Goal: Task Accomplishment & Management: Manage account settings

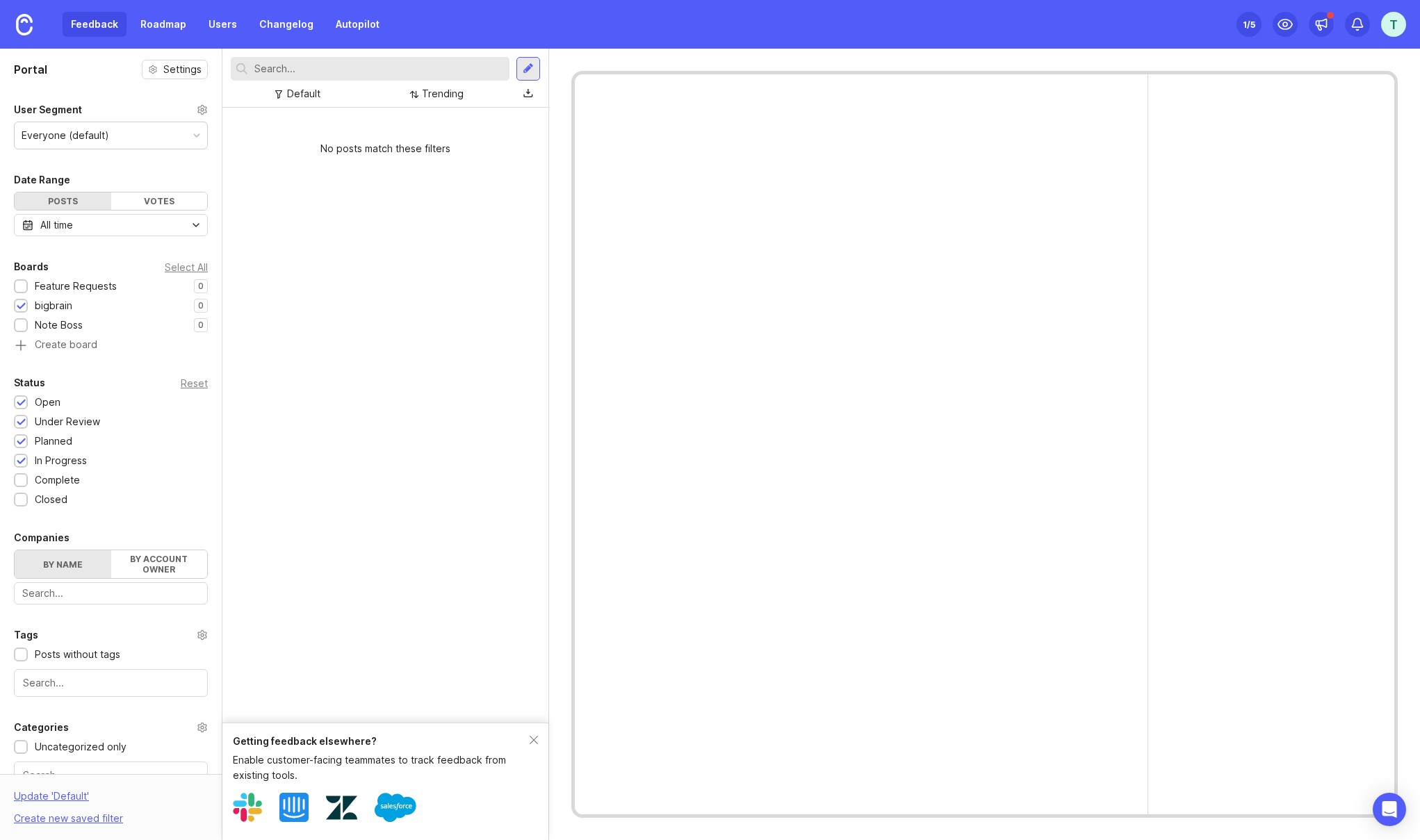
click at [107, 25] on div "Feedback Roadmap Users Changelog Autopilot" at bounding box center [225, 24] width 326 height 25
click at [25, 322] on div at bounding box center [21, 325] width 9 height 10
click at [177, 263] on div "Select All" at bounding box center [185, 267] width 43 height 8
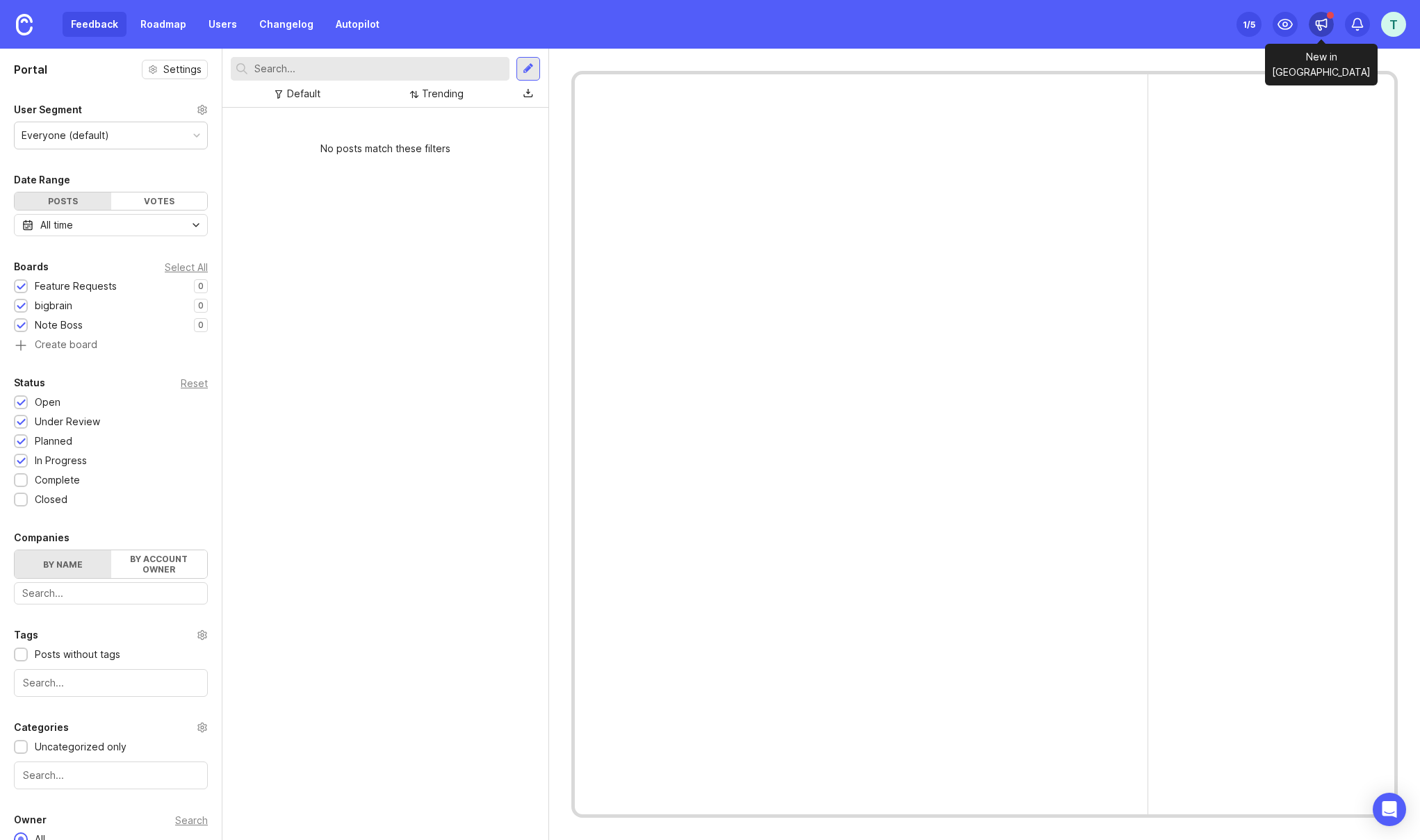
click at [1323, 23] on icon at bounding box center [1321, 24] width 14 height 14
click at [1250, 16] on div "1 /5" at bounding box center [1249, 24] width 12 height 19
click at [388, 197] on div "No posts match these filters" at bounding box center [386, 473] width 326 height 732
drag, startPoint x: 57, startPoint y: 506, endPoint x: 59, endPoint y: 487, distance: 19.1
click at [57, 506] on div "Closed" at bounding box center [51, 500] width 33 height 16
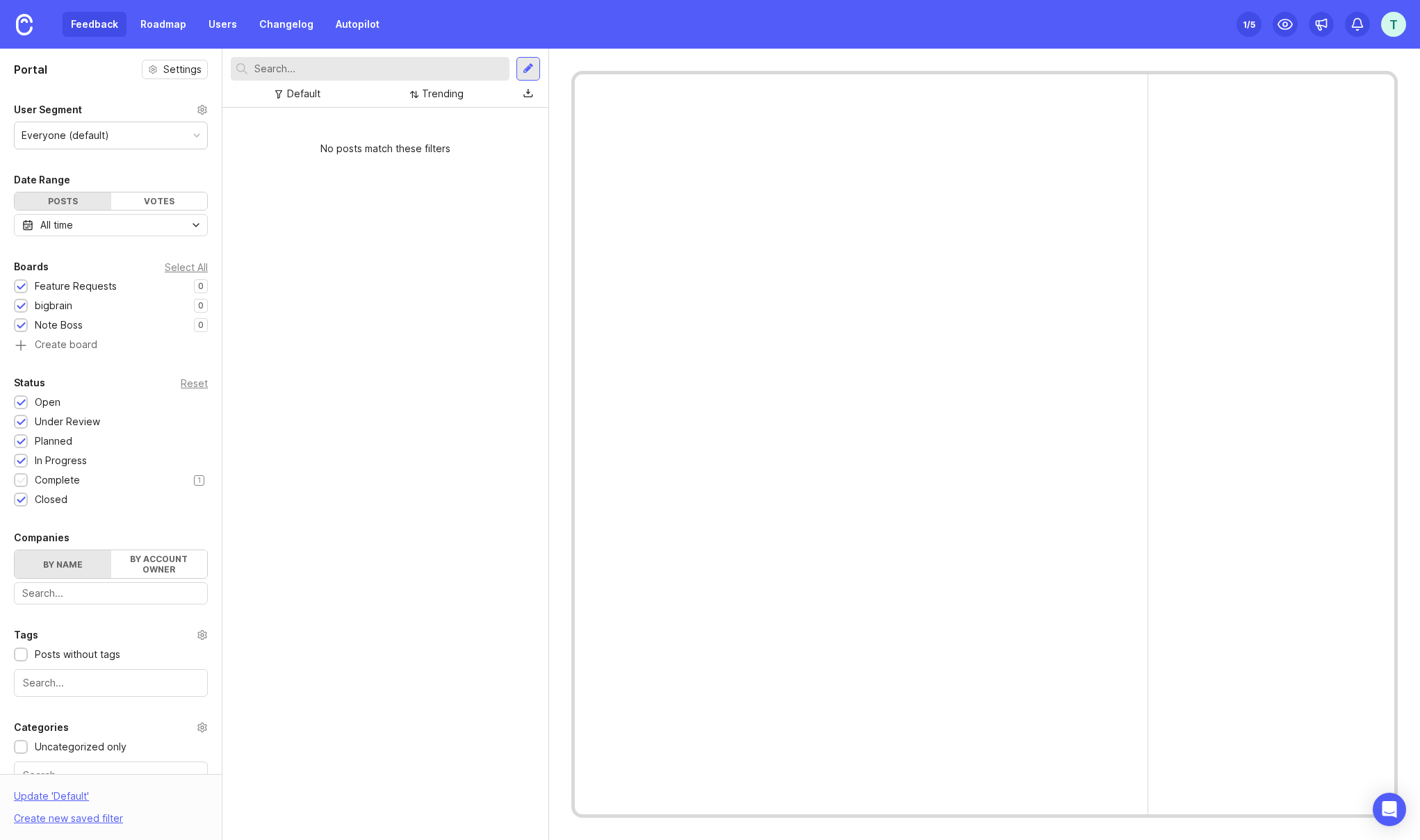
click at [21, 483] on div at bounding box center [21, 480] width 9 height 10
click at [158, 198] on div "Votes" at bounding box center [160, 201] width 97 height 17
click at [72, 199] on div "Posts" at bounding box center [63, 201] width 97 height 17
click at [115, 143] on div "Everyone (default)" at bounding box center [111, 135] width 192 height 26
click at [124, 135] on div "Everyone (default)" at bounding box center [111, 135] width 192 height 26
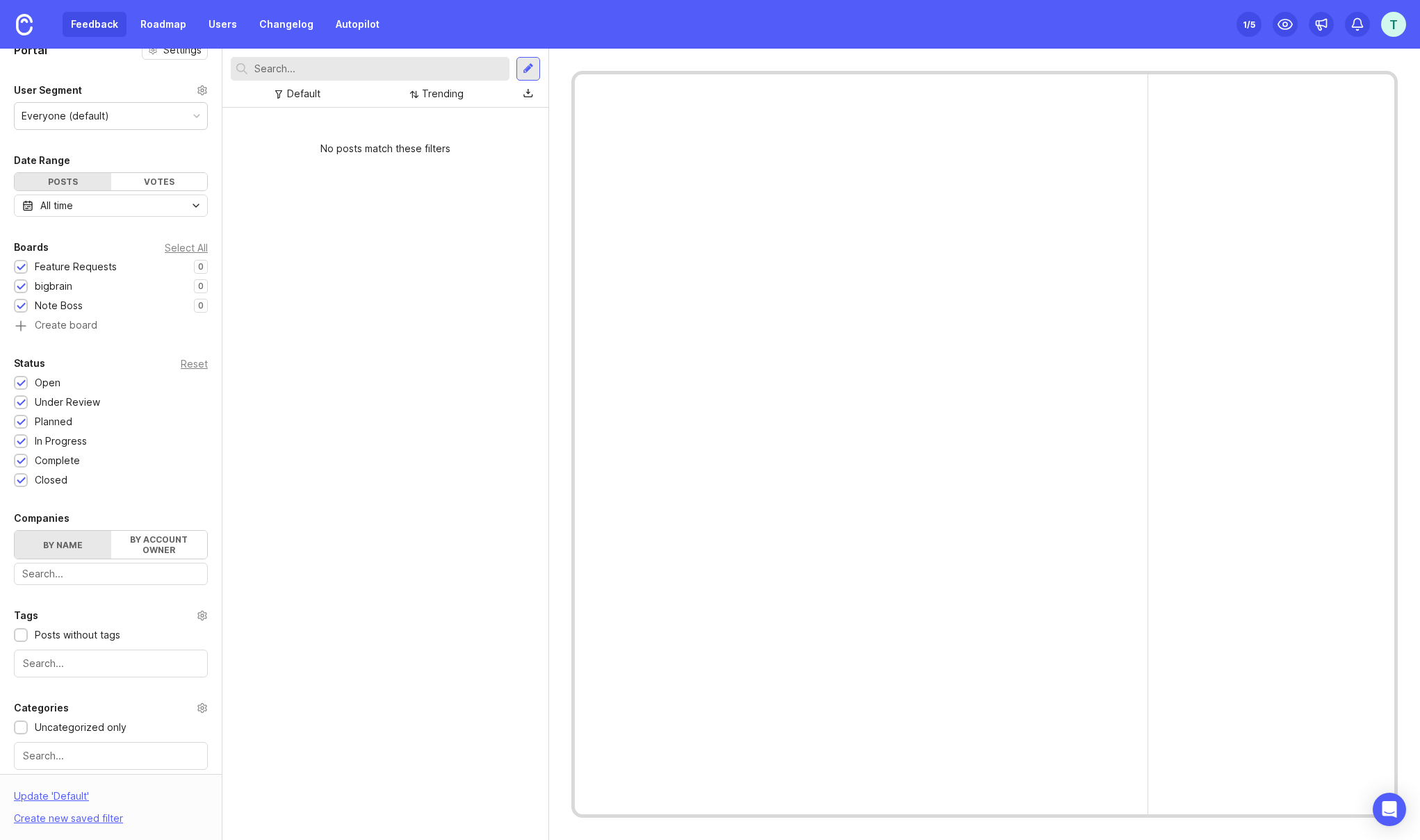
scroll to position [37, 0]
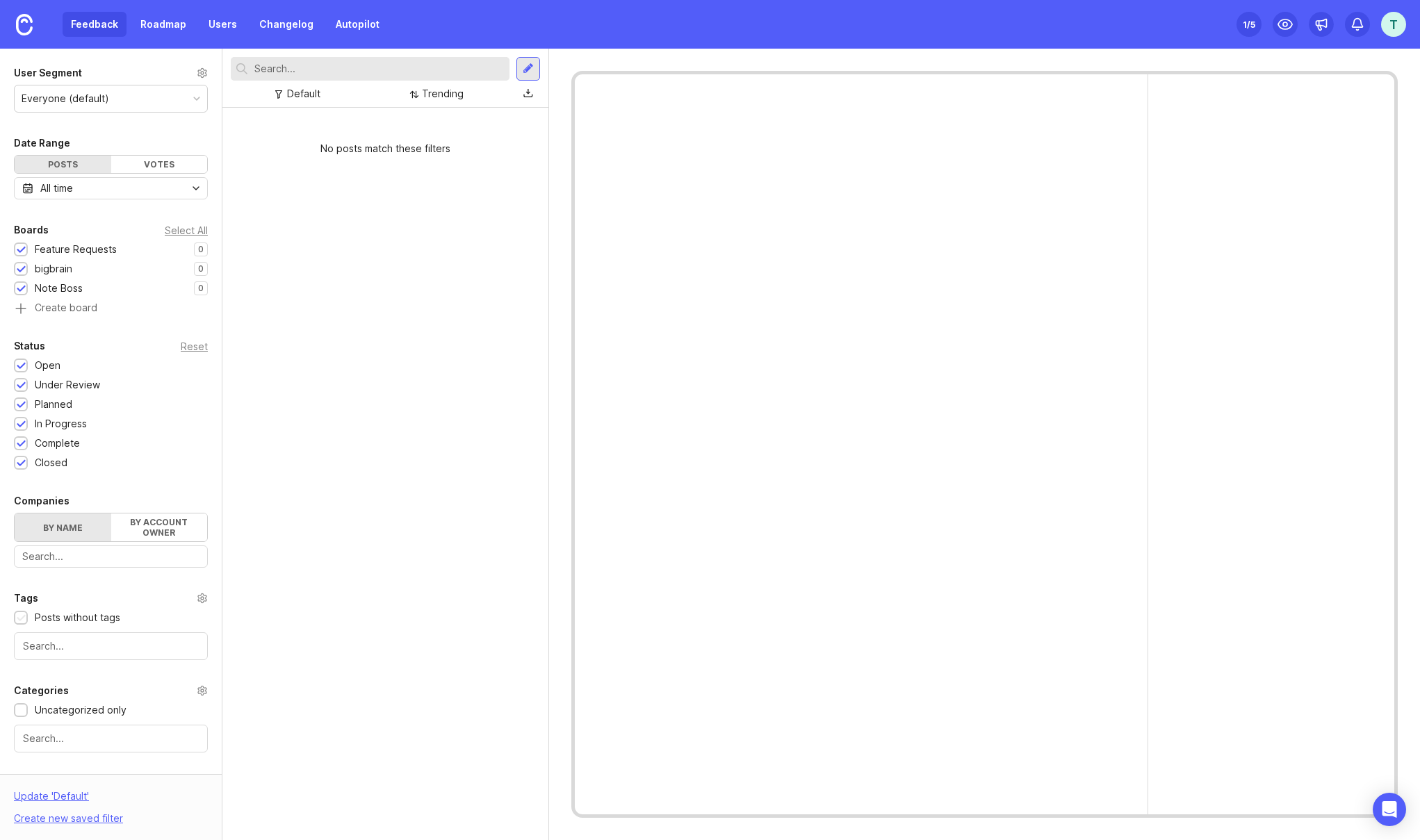
click at [19, 616] on div at bounding box center [21, 618] width 9 height 10
click at [19, 617] on div at bounding box center [21, 618] width 9 height 10
click at [22, 706] on div at bounding box center [21, 711] width 9 height 10
click at [21, 706] on div at bounding box center [21, 711] width 9 height 10
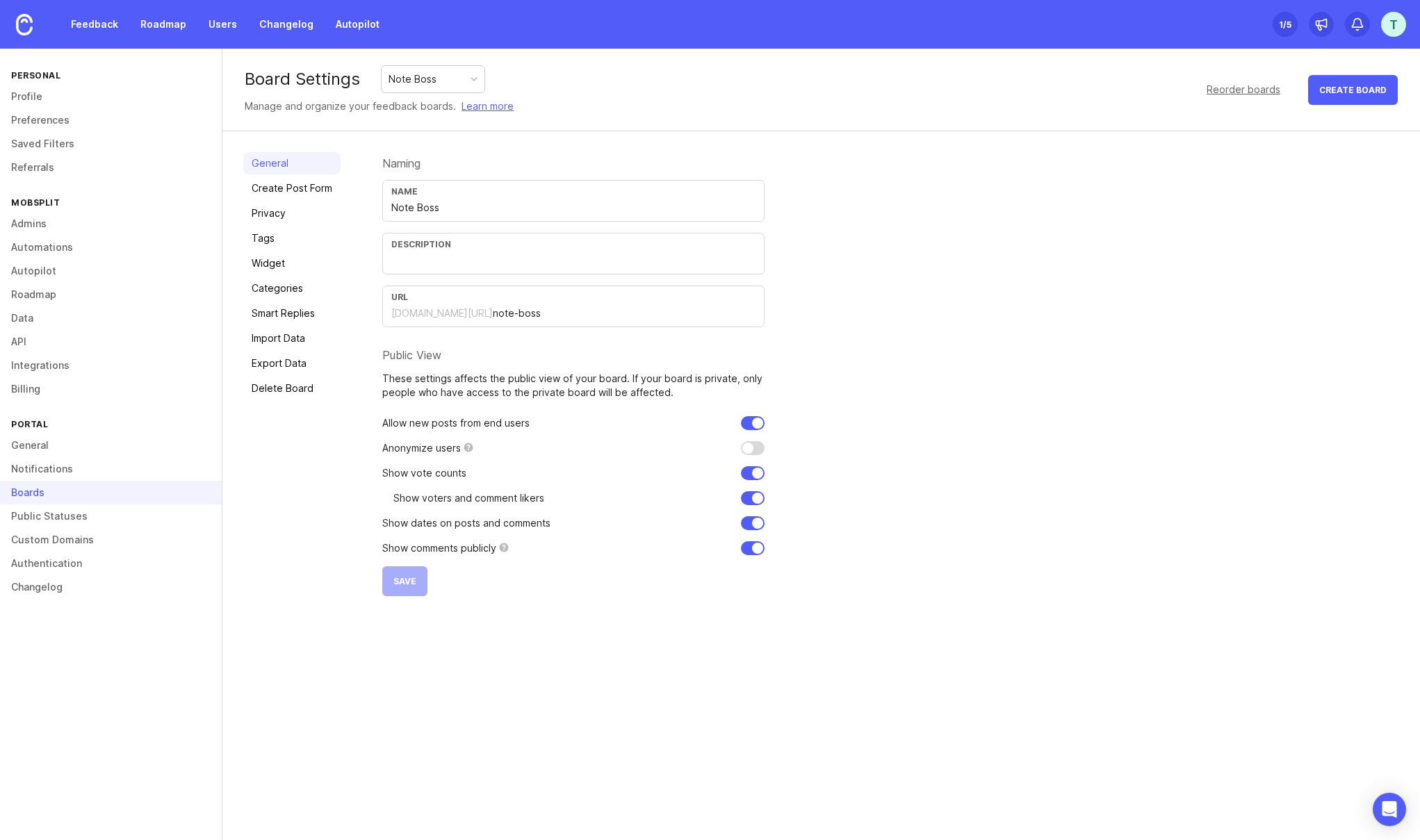
click at [462, 209] on input "Note Boss" at bounding box center [573, 208] width 365 height 16
type input "Note Boss Feature Requests"
click at [407, 581] on span "Save" at bounding box center [404, 581] width 23 height 10
click at [101, 22] on link "Feedback" at bounding box center [94, 24] width 64 height 25
